Goal: Information Seeking & Learning: Learn about a topic

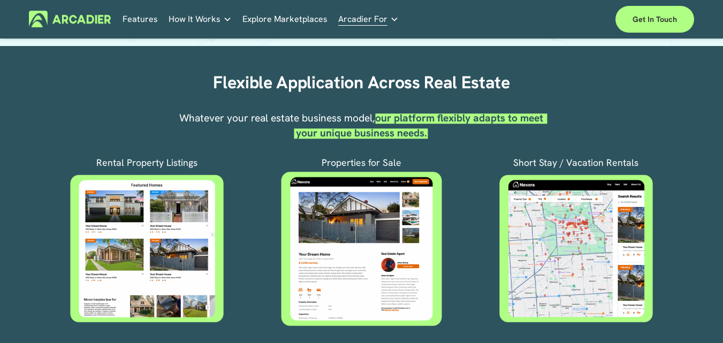
click at [475, 133] on p "Whatever your real estate business model, our platform flexibly adapts to meet …" at bounding box center [362, 126] width 380 height 30
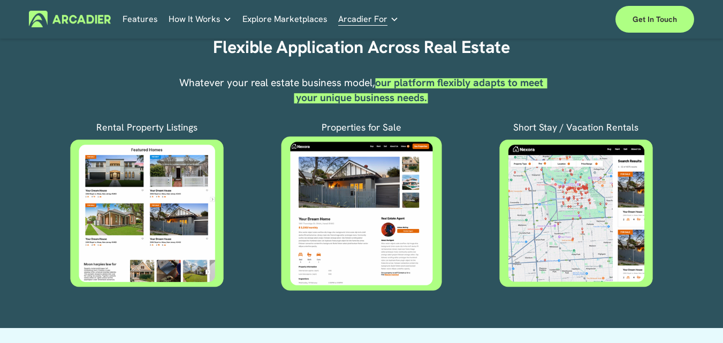
scroll to position [375, 0]
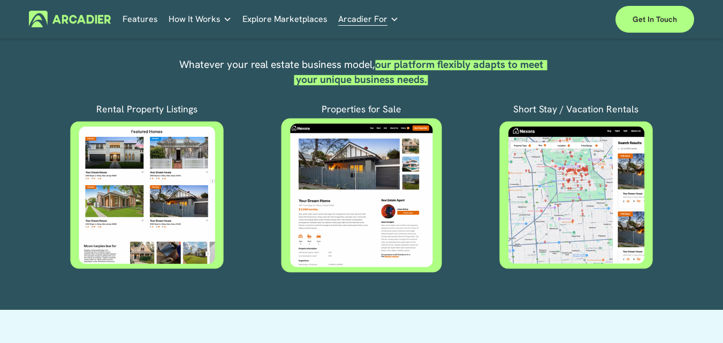
click at [587, 158] on div at bounding box center [576, 195] width 179 height 150
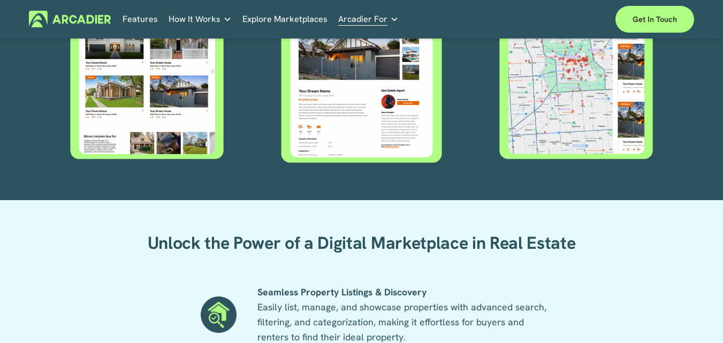
scroll to position [482, 0]
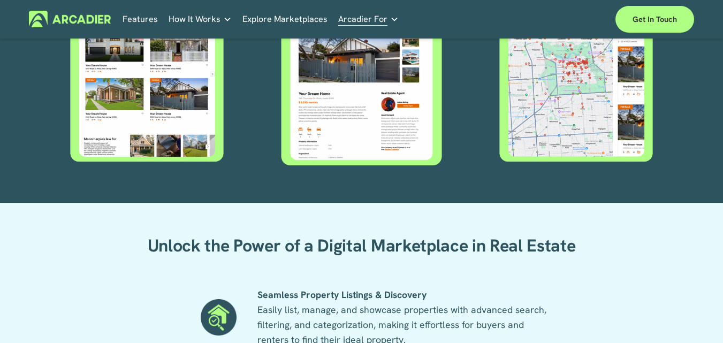
click at [591, 149] on div at bounding box center [576, 88] width 179 height 150
click at [631, 99] on div at bounding box center [576, 88] width 179 height 150
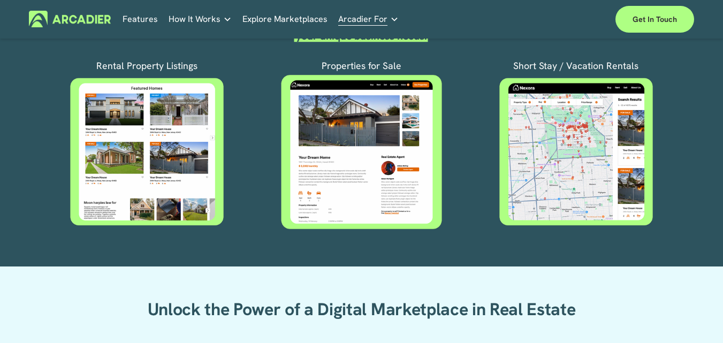
scroll to position [321, 0]
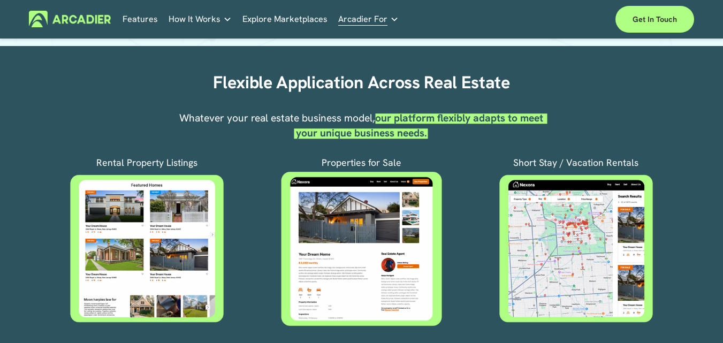
click at [592, 166] on p "Short Stay / Vacation Rentals" at bounding box center [576, 162] width 179 height 15
click at [590, 166] on p "Short Stay / Vacation Rentals" at bounding box center [576, 162] width 179 height 15
click at [569, 166] on p "Short Stay / Vacation Rentals" at bounding box center [576, 162] width 179 height 15
click at [531, 166] on p "Short Stay / Vacation Rentals" at bounding box center [576, 162] width 179 height 15
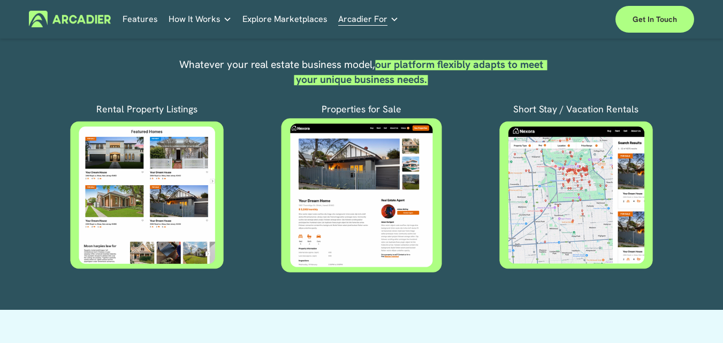
click at [0, 0] on link "Real Estate Whether you sell or rent out real estate, our marketplace tech seam…" at bounding box center [0, 0] width 0 height 0
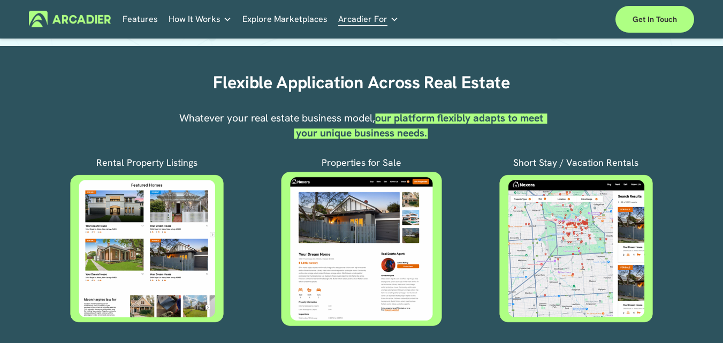
click at [554, 169] on p "Short Stay / Vacation Rentals" at bounding box center [576, 162] width 179 height 15
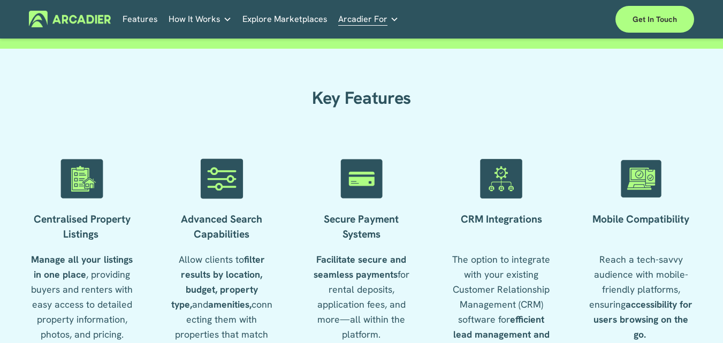
scroll to position [1206, 0]
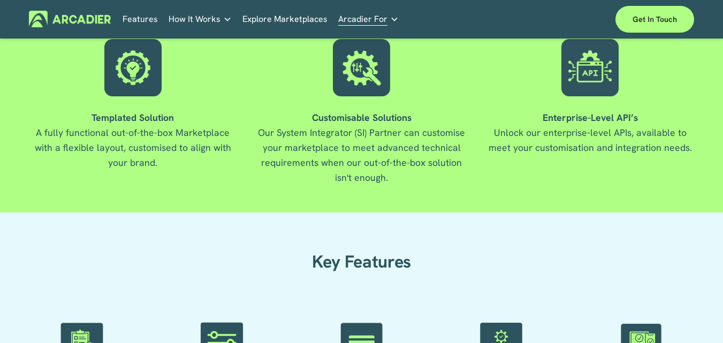
click at [258, 18] on link "Explore Marketplaces" at bounding box center [285, 19] width 85 height 17
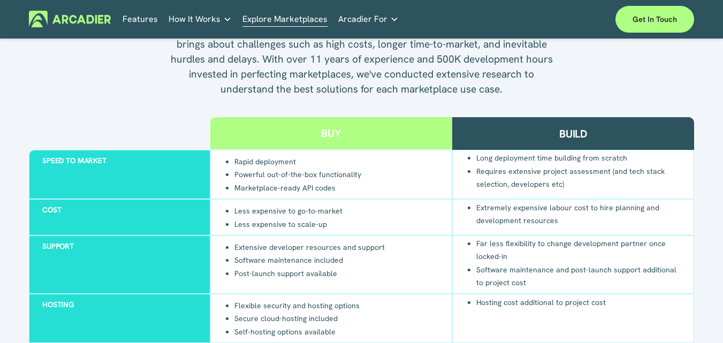
scroll to position [910, 0]
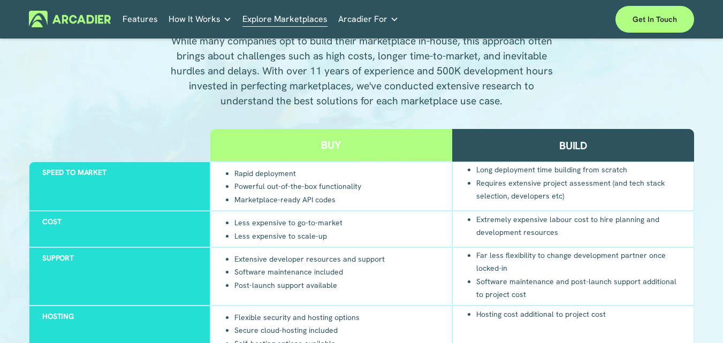
click at [141, 16] on link "Features" at bounding box center [140, 19] width 35 height 17
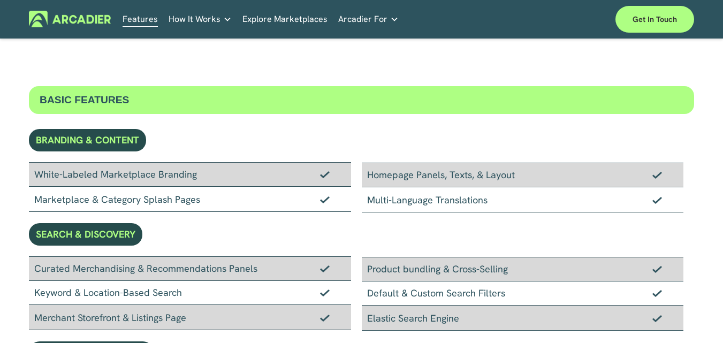
click at [208, 17] on span "How It Works" at bounding box center [195, 19] width 52 height 15
click at [0, 0] on p "No in-house development team? No problem. Use one of our partners." at bounding box center [0, 0] width 0 height 0
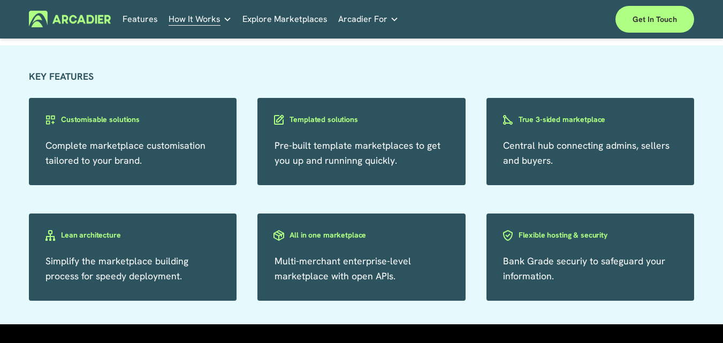
scroll to position [964, 0]
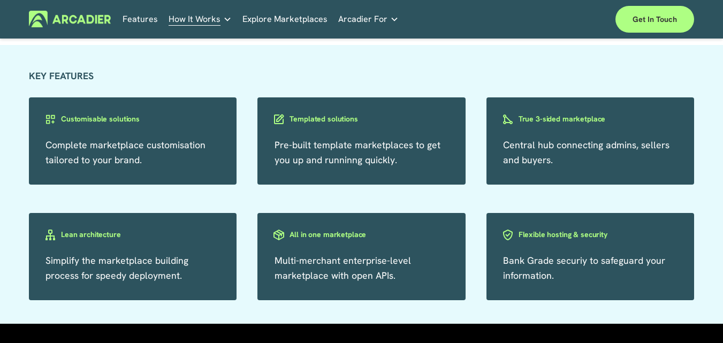
click at [320, 124] on h3 "Templated solutions" at bounding box center [324, 119] width 68 height 10
